Goal: Task Accomplishment & Management: Manage account settings

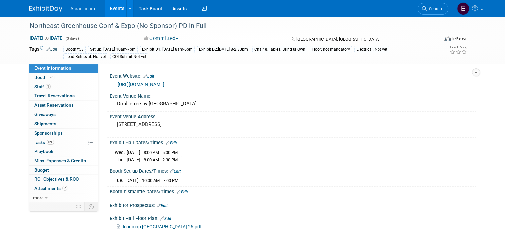
click at [352, 48] on div "Floor: not mandatory" at bounding box center [331, 49] width 42 height 7
click at [57, 47] on td "Booth#53 Set up: [DATE] 10am-7pm Exhibit D1: [DATE] 8am-5pm Exhibit D2:[DATE] 8…" at bounding box center [224, 52] width 335 height 15
click at [48, 47] on link "Edit" at bounding box center [51, 49] width 11 height 5
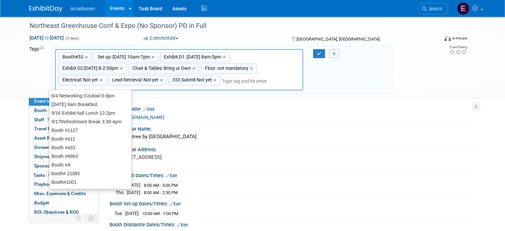
click at [93, 81] on div "Electrical: Not yet ×" at bounding box center [82, 80] width 48 height 10
type input "Electrical: Not yet"
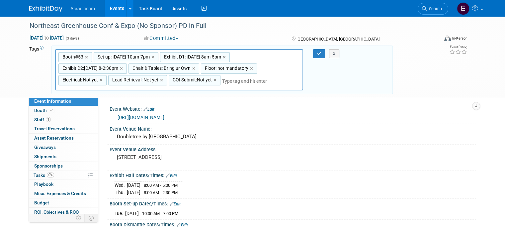
click at [93, 79] on div "Electrical: Not yet ×" at bounding box center [82, 80] width 48 height 10
click at [83, 79] on span "Electrical: Not yet" at bounding box center [79, 79] width 37 height 7
type input "Electrical: Not yet"
click at [88, 79] on input "Electrical: Not yet" at bounding box center [84, 81] width 53 height 7
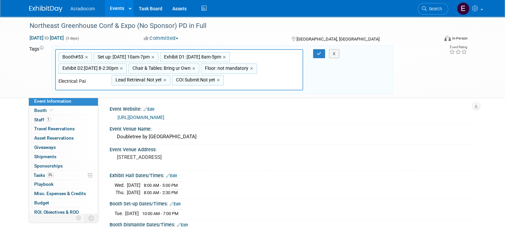
type input "Electrical: Paid"
type input "Booth#53, Set up: Tues 11/11 10am-7pm, Exhibit D1: Wed 11/12 8am-5pm, Exhibit D…"
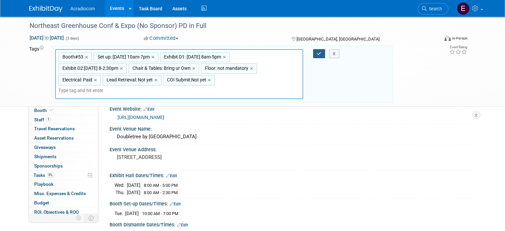
click at [321, 51] on icon "button" at bounding box center [319, 53] width 5 height 4
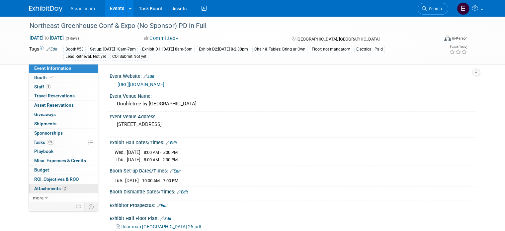
click at [47, 186] on span "Attachments 2" at bounding box center [50, 188] width 33 height 5
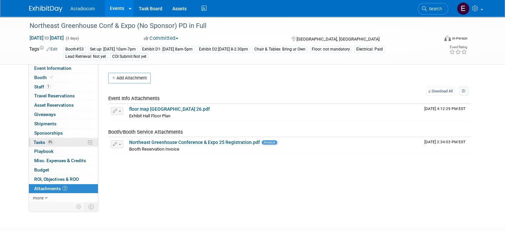
click at [64, 142] on link "0% Tasks 0%" at bounding box center [63, 142] width 69 height 9
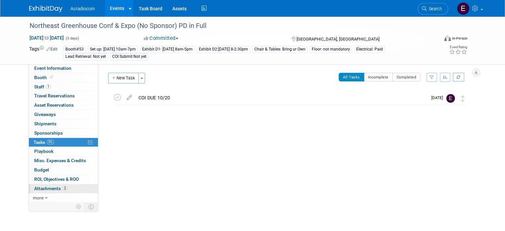
click at [48, 187] on span "Attachments 2" at bounding box center [50, 188] width 33 height 5
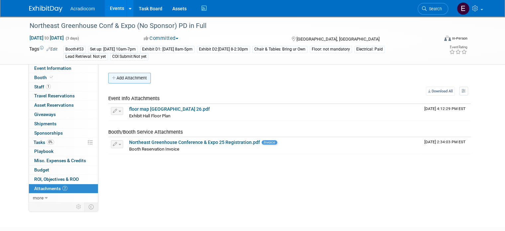
click at [124, 78] on button "Add Attachment" at bounding box center [129, 78] width 42 height 11
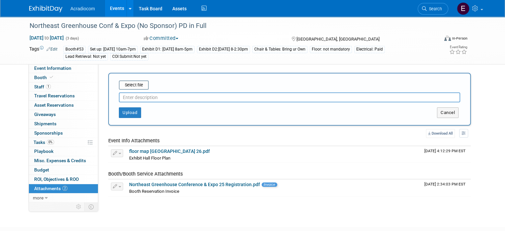
click at [133, 97] on input "text" at bounding box center [289, 97] width 341 height 10
type input "E"
type input "Electric"
click at [127, 112] on button "Upload" at bounding box center [130, 112] width 22 height 11
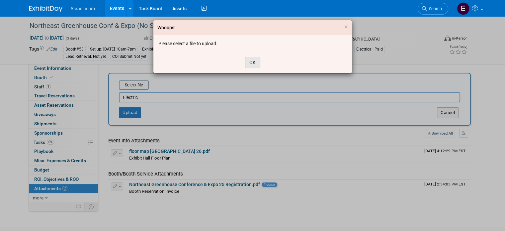
click at [254, 58] on button "OK" at bounding box center [252, 62] width 15 height 11
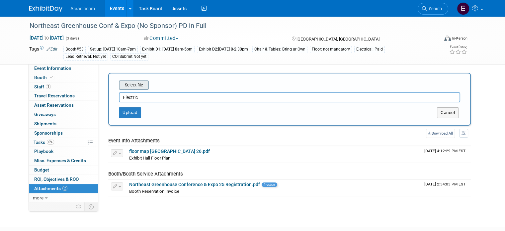
click at [136, 85] on input "file" at bounding box center [108, 85] width 79 height 8
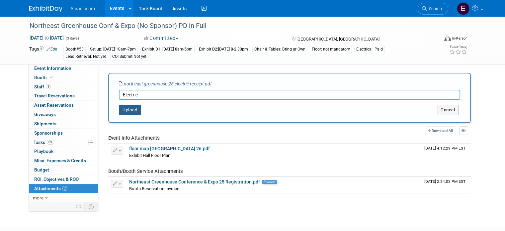
click at [121, 112] on button "Upload" at bounding box center [130, 110] width 22 height 11
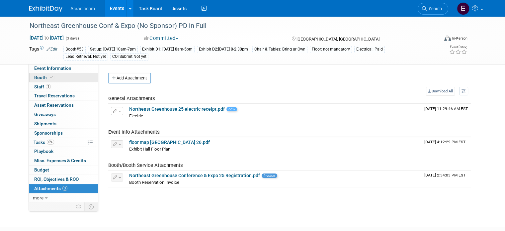
click at [37, 75] on span "Booth" at bounding box center [44, 77] width 20 height 5
